Goal: Task Accomplishment & Management: Use online tool/utility

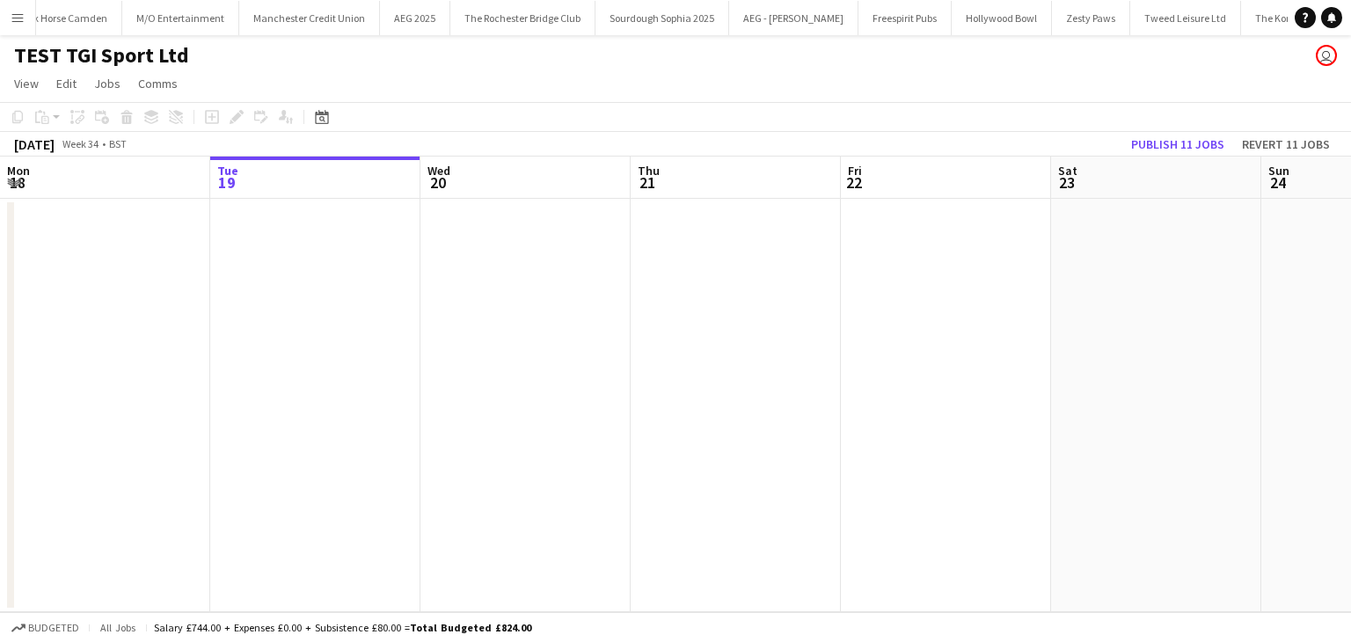
scroll to position [0, 6089]
click at [4, 11] on button "Menu" at bounding box center [17, 17] width 35 height 35
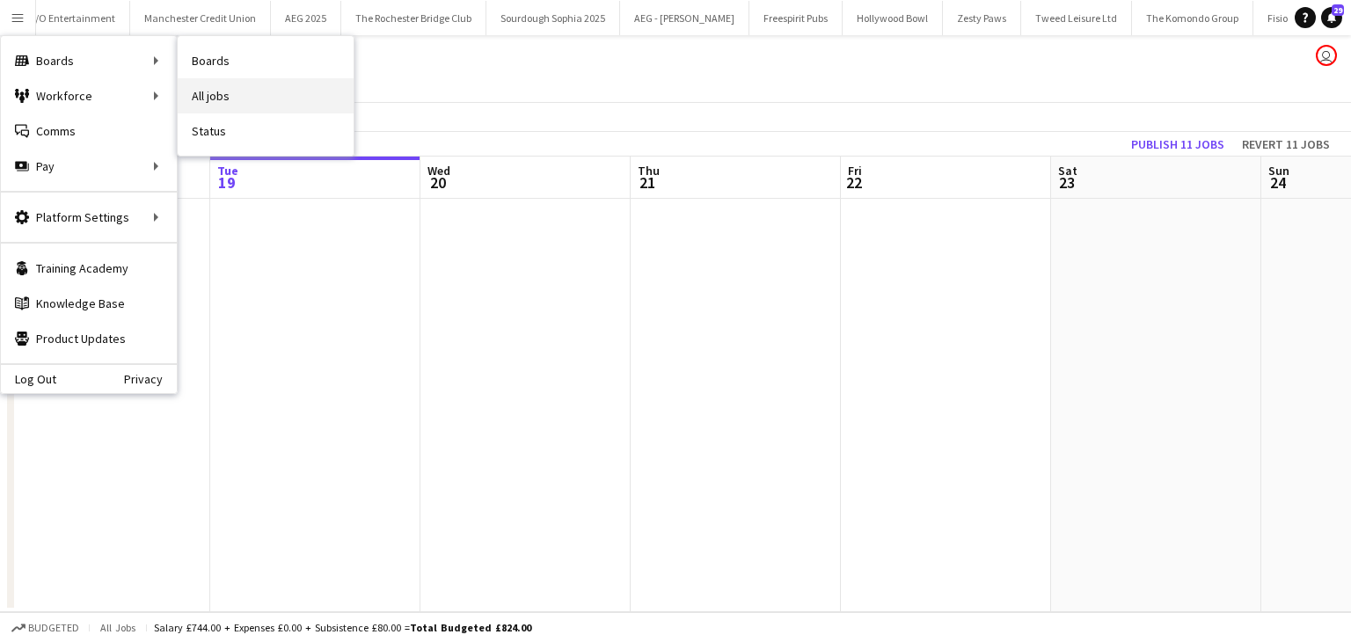
click at [259, 98] on link "All jobs" at bounding box center [266, 95] width 176 height 35
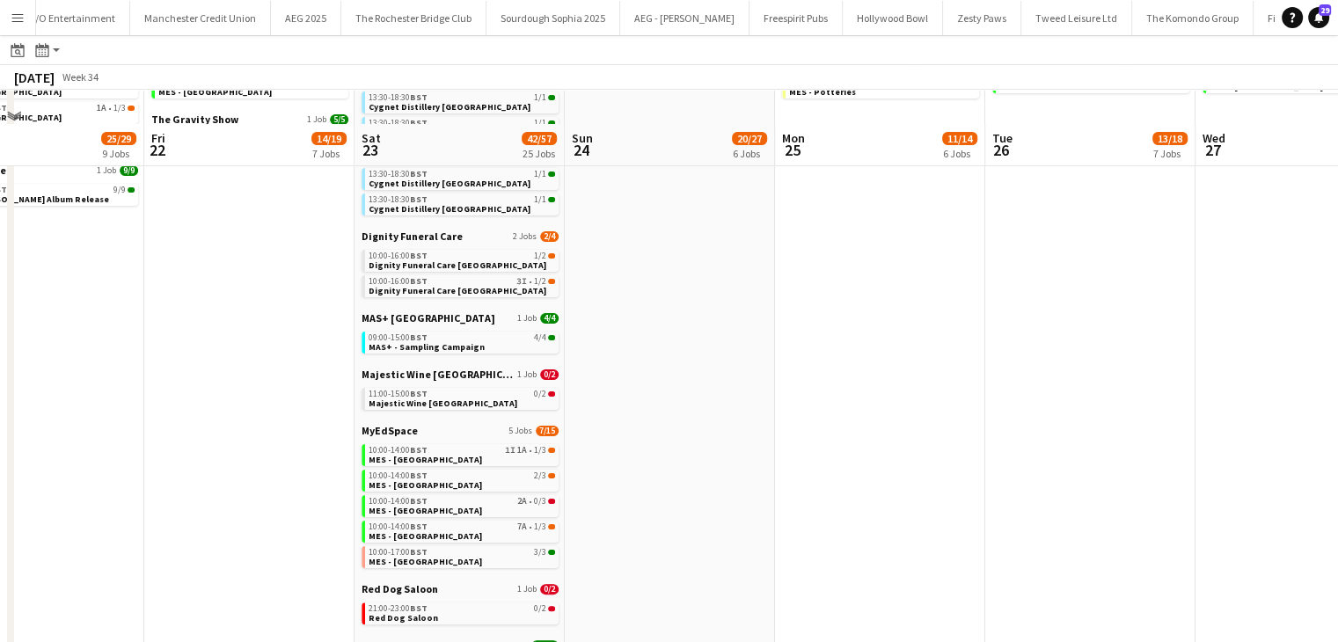
scroll to position [339, 0]
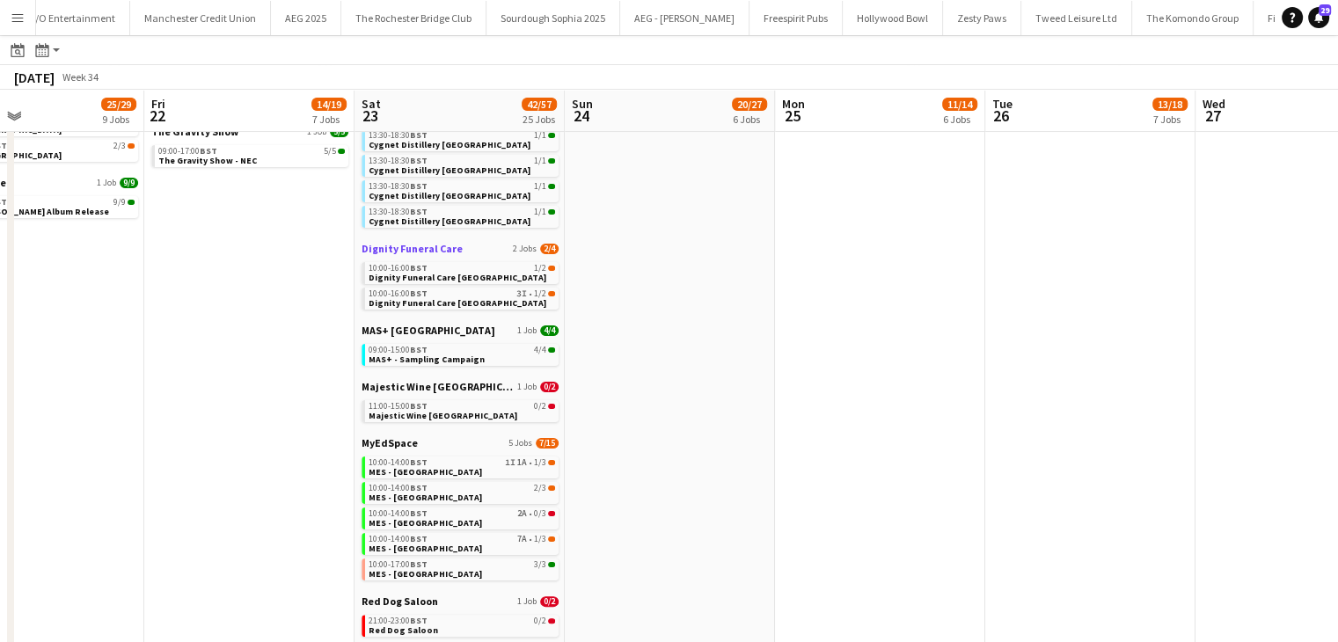
click at [401, 251] on span "Dignity Funeral Care" at bounding box center [411, 248] width 101 height 13
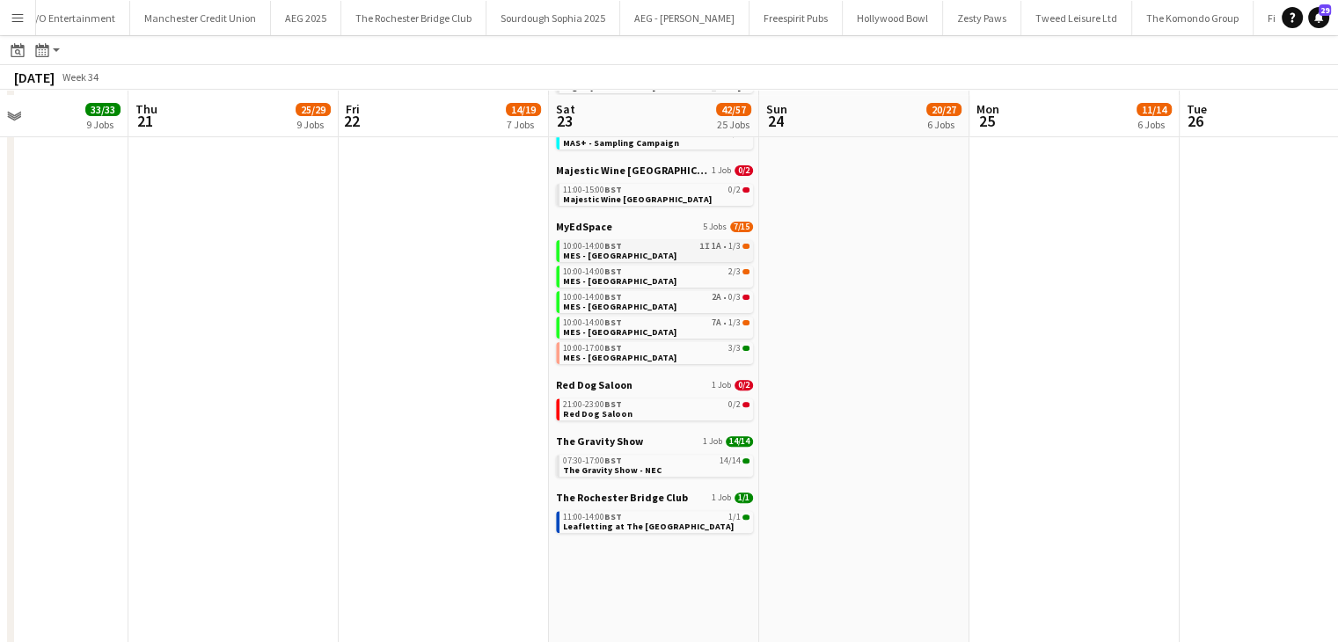
scroll to position [561, 0]
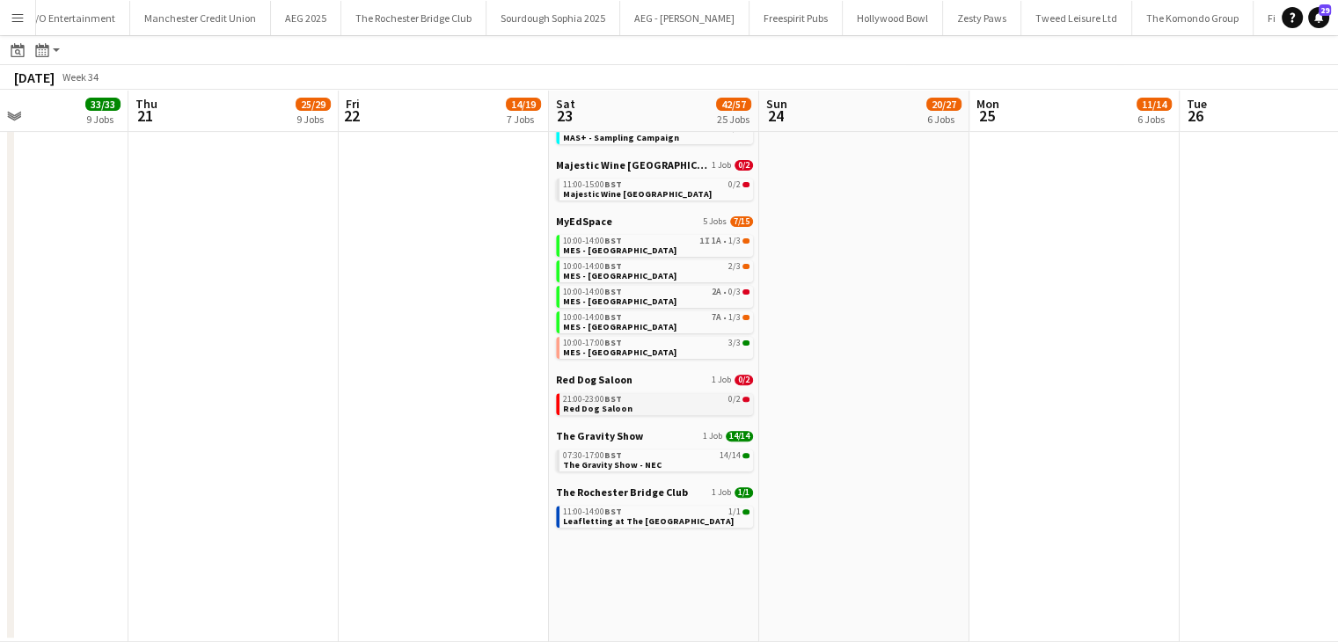
click at [616, 395] on span "BST" at bounding box center [613, 398] width 18 height 11
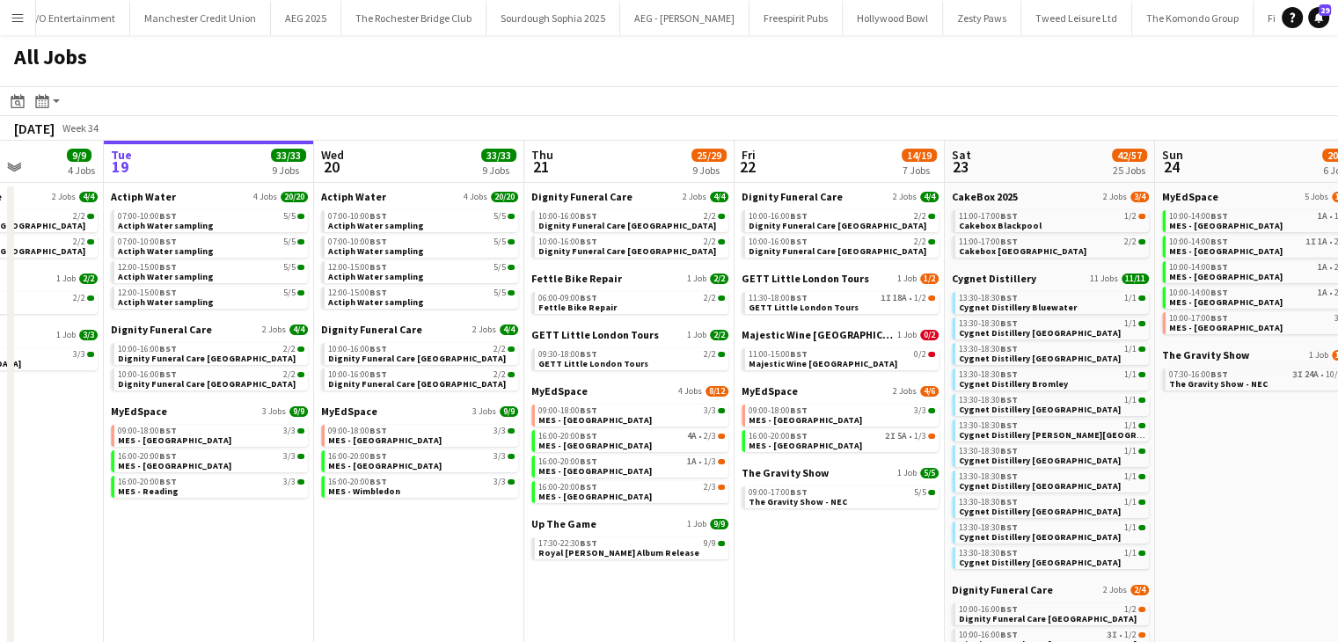
scroll to position [0, 525]
click at [359, 412] on span "MyEdSpace" at bounding box center [351, 411] width 56 height 13
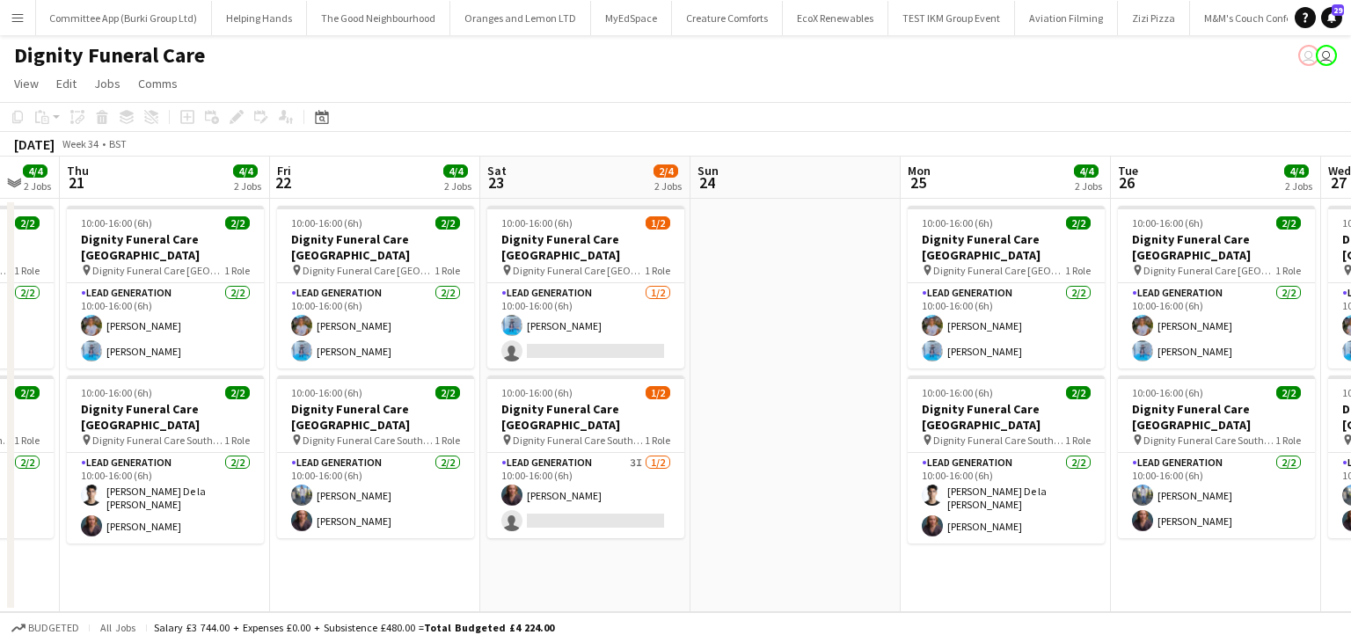
scroll to position [0, 786]
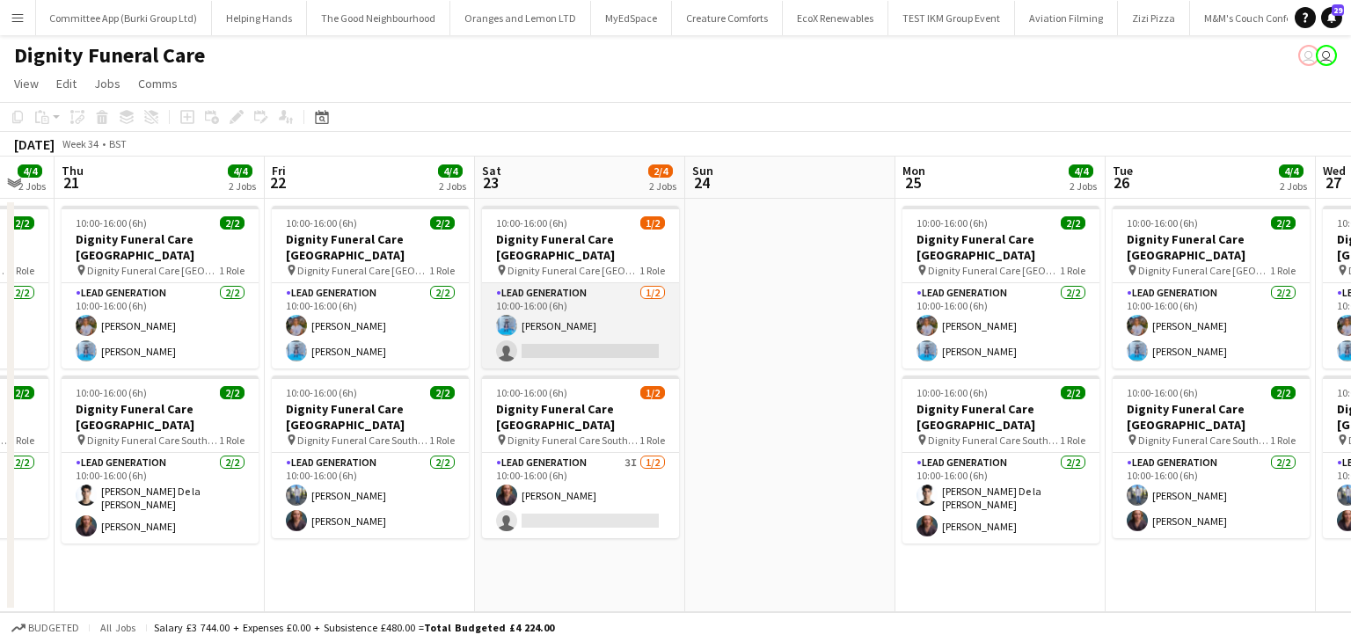
click at [567, 328] on app-card-role "Lead Generation [DATE] 10:00-16:00 (6h) [PERSON_NAME] single-neutral-actions" at bounding box center [580, 325] width 197 height 85
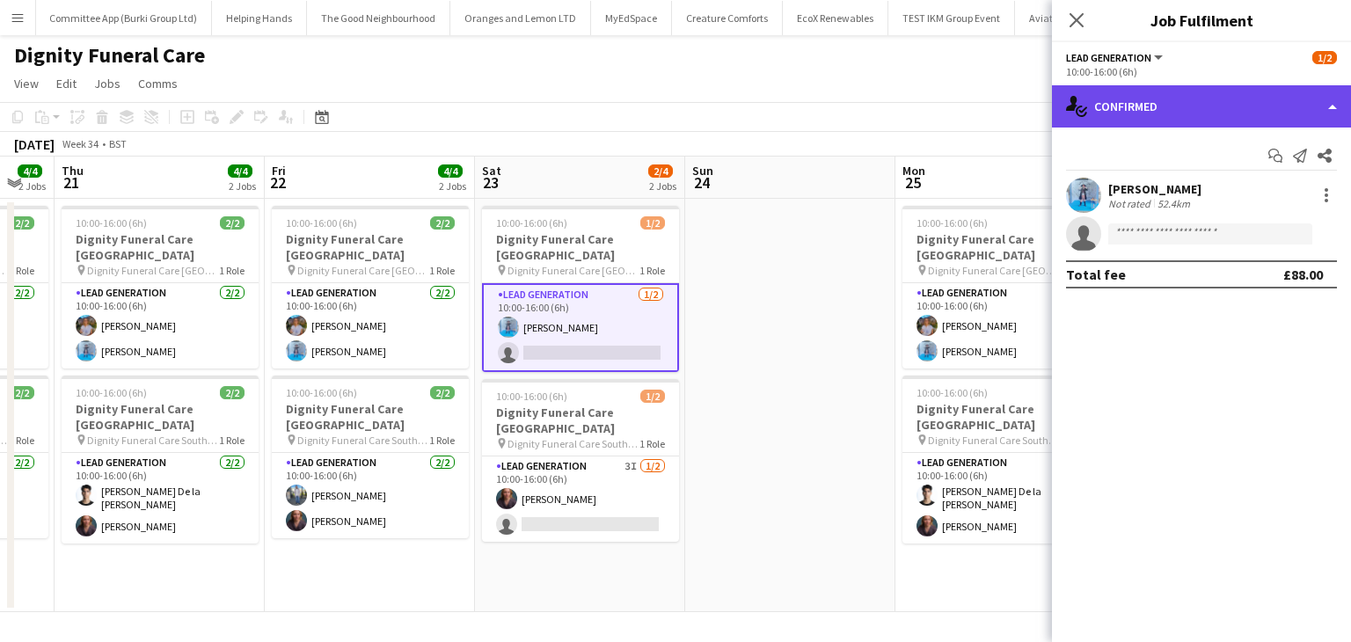
click at [1191, 107] on div "single-neutral-actions-check-2 Confirmed" at bounding box center [1201, 106] width 299 height 42
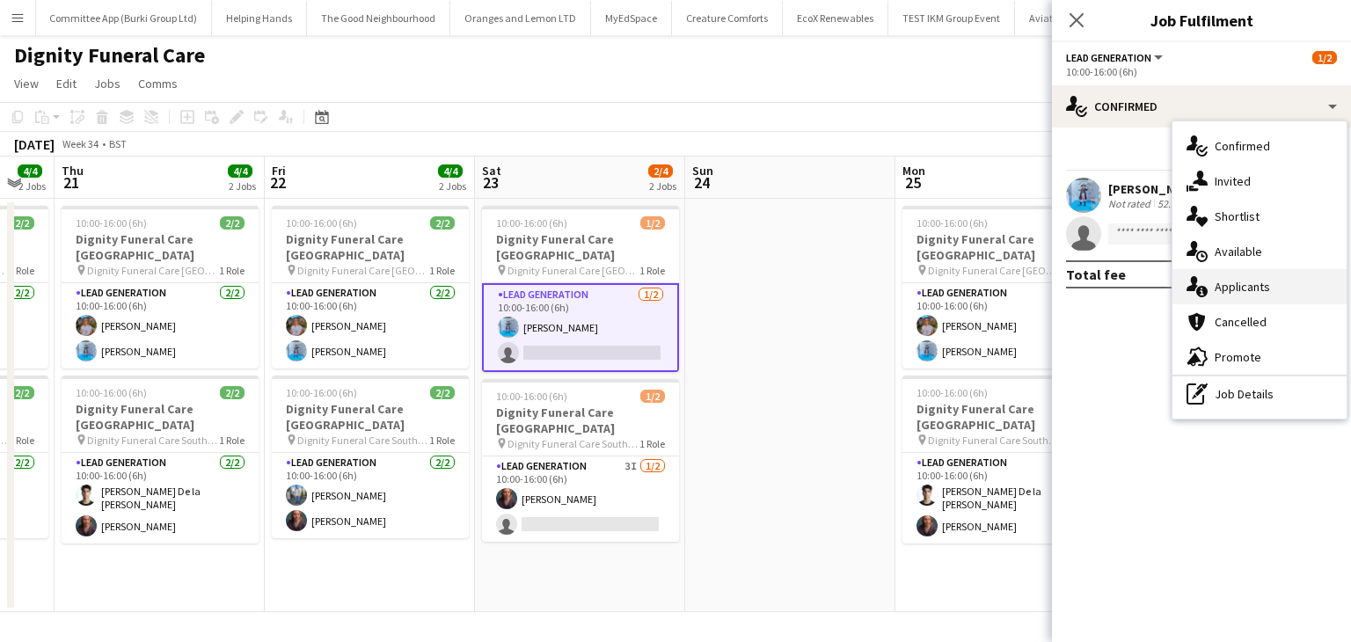
click at [1207, 285] on div "single-neutral-actions-information Applicants" at bounding box center [1259, 286] width 174 height 35
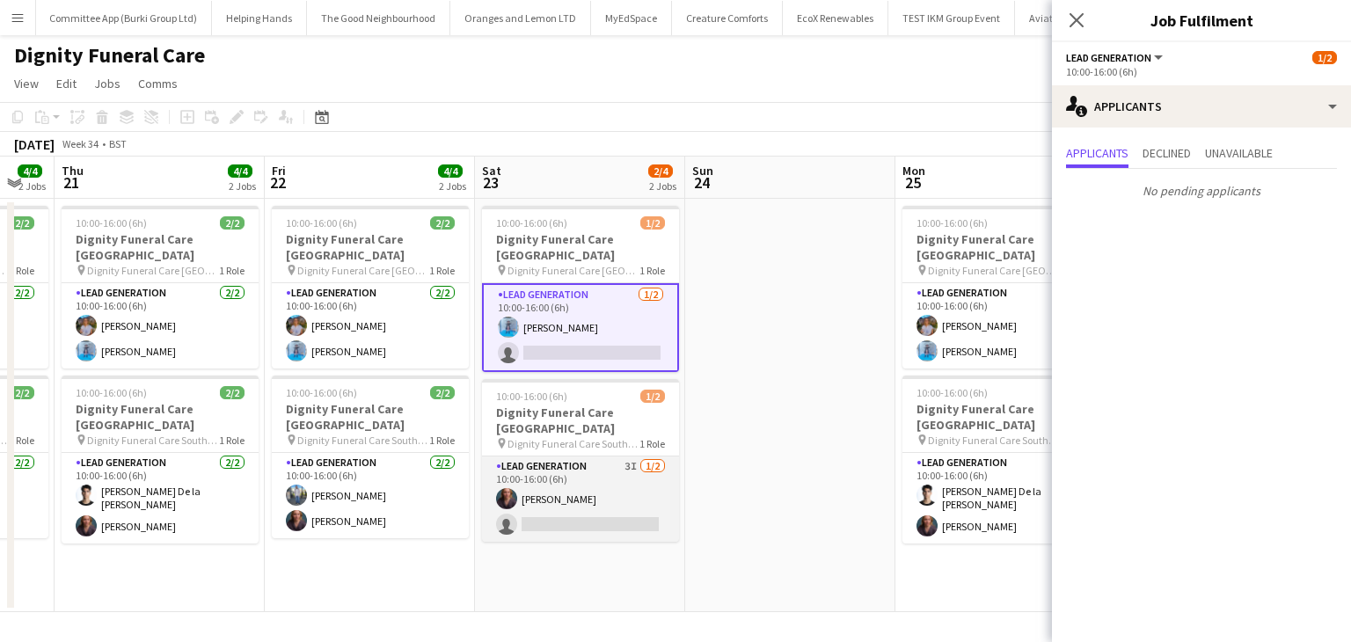
click at [651, 500] on app-card-role "Lead Generation 3I [DATE] 10:00-16:00 (6h) [PERSON_NAME] single-neutral-actions" at bounding box center [580, 498] width 197 height 85
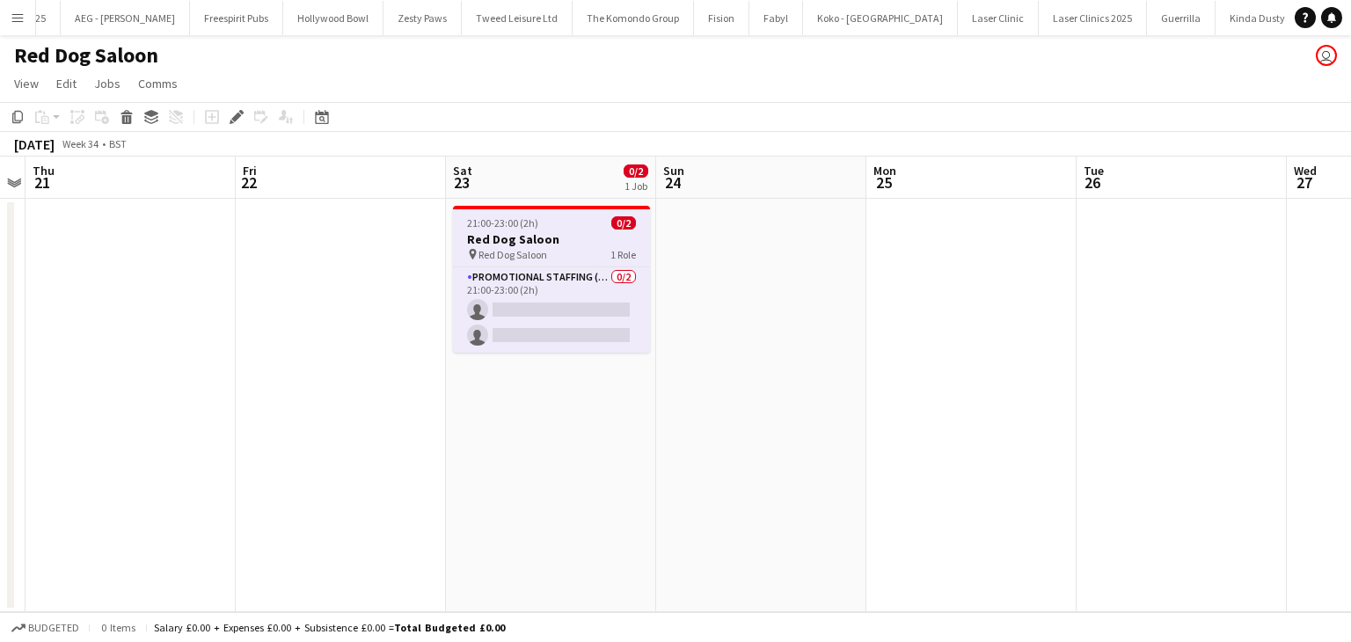
scroll to position [0, 6656]
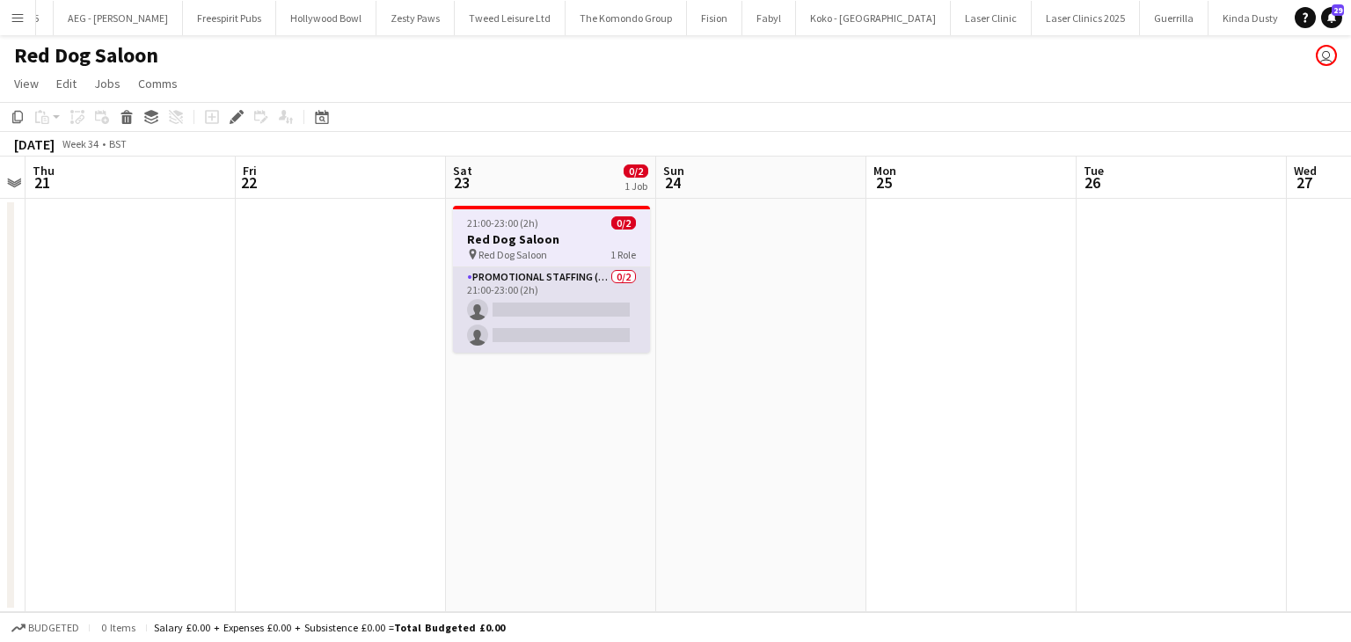
click at [553, 286] on app-card-role "Promotional Staffing (Brand Ambassadors) 0/2 21:00-23:00 (2h) single-neutral-ac…" at bounding box center [551, 309] width 197 height 85
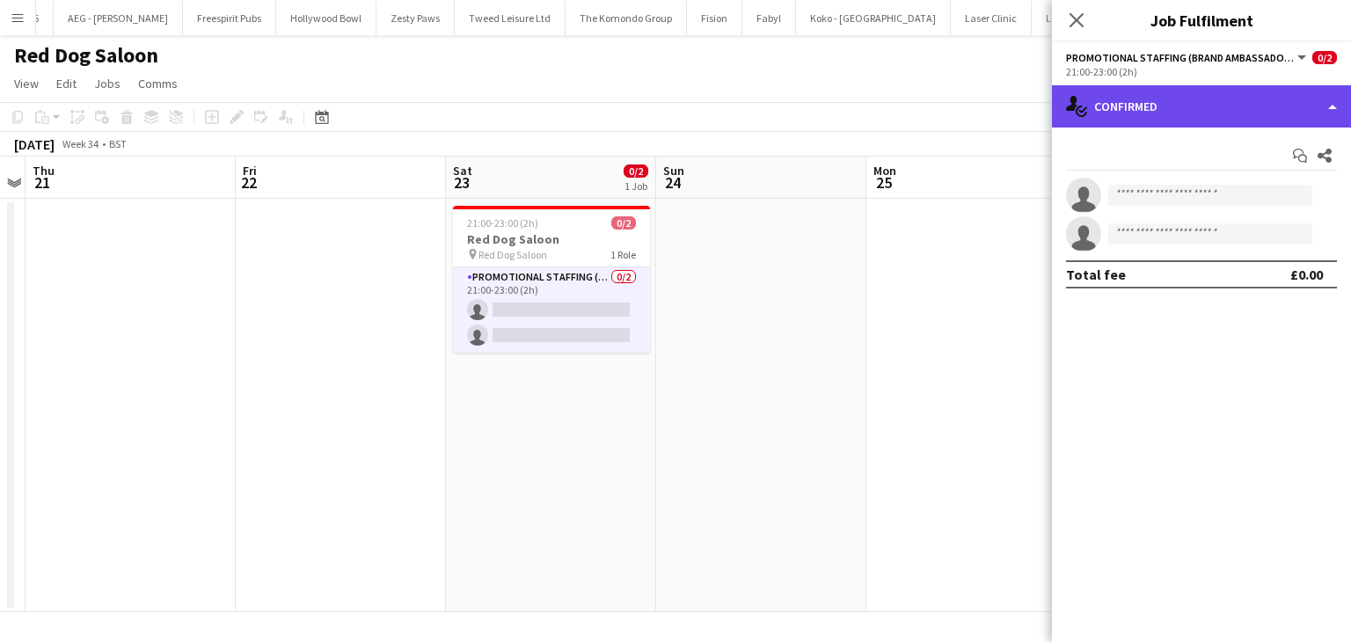
click at [1198, 112] on div "single-neutral-actions-check-2 Confirmed" at bounding box center [1201, 106] width 299 height 42
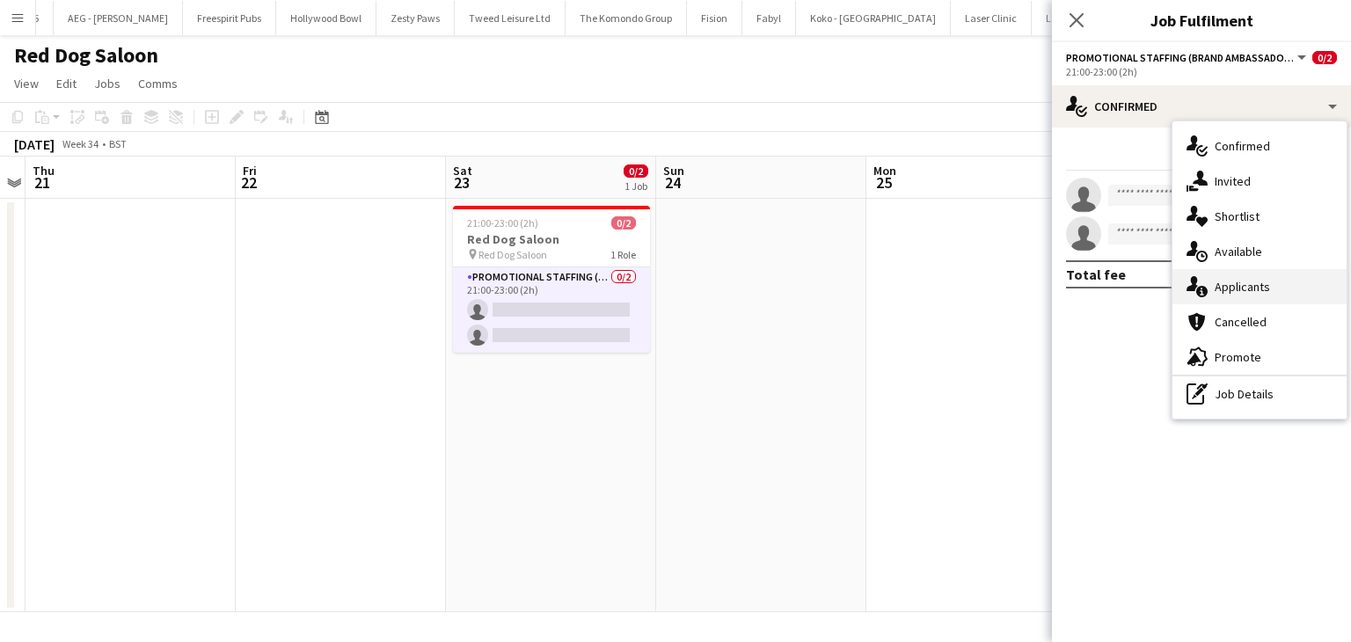
click at [1238, 287] on div "single-neutral-actions-information Applicants" at bounding box center [1259, 286] width 174 height 35
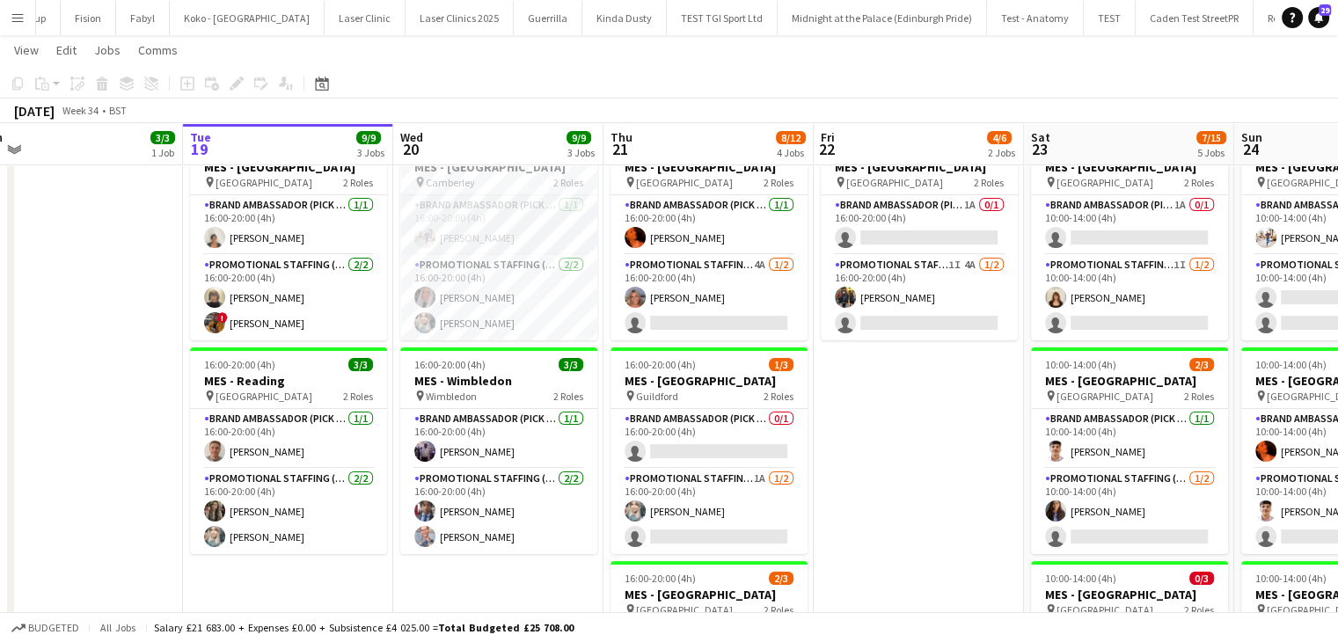
scroll to position [0, 442]
